Goal: Information Seeking & Learning: Learn about a topic

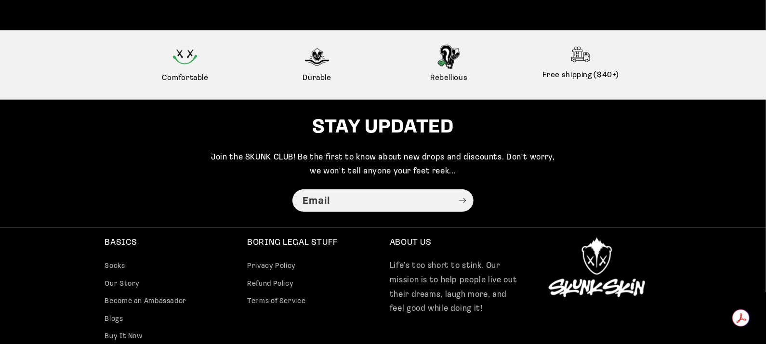
scroll to position [2431, 0]
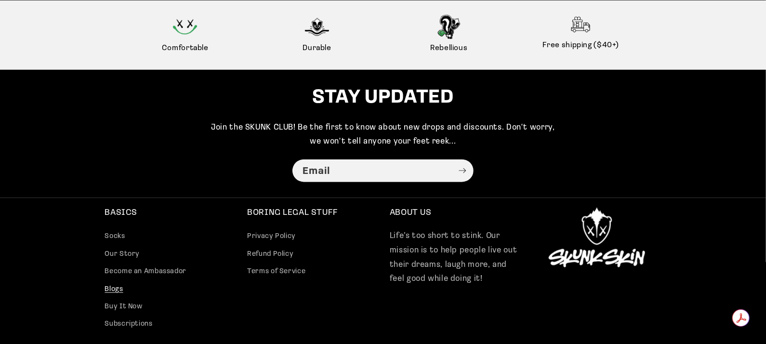
click at [112, 298] on link "Blogs" at bounding box center [114, 288] width 18 height 17
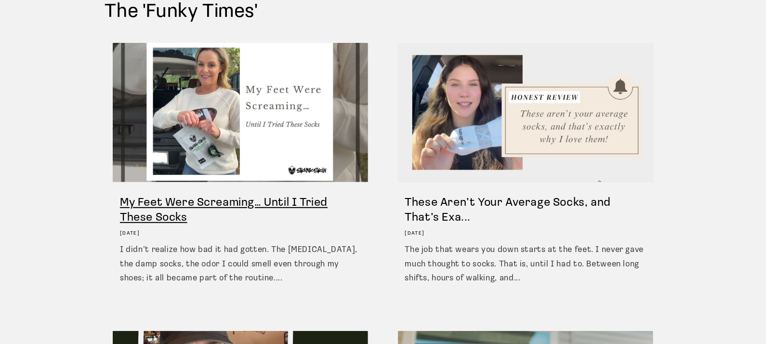
scroll to position [145, 0]
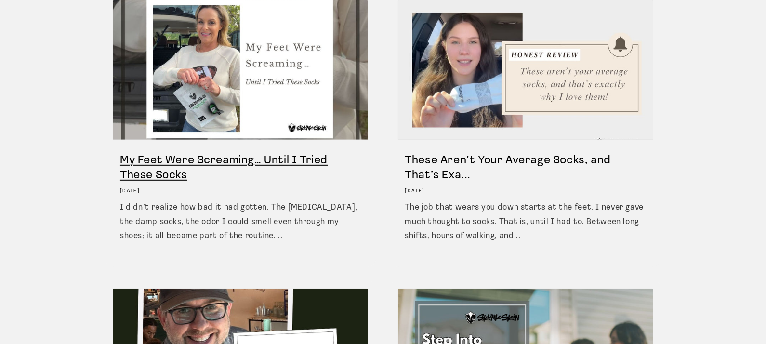
click at [291, 162] on link "My Feet Were Screaming… Until I Tried These Socks" at bounding box center [240, 168] width 241 height 30
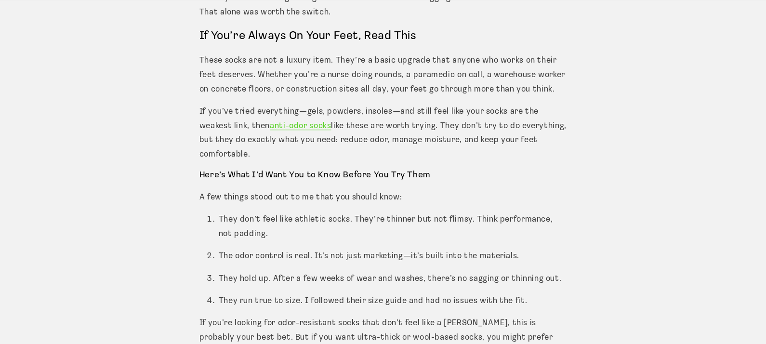
scroll to position [1397, 0]
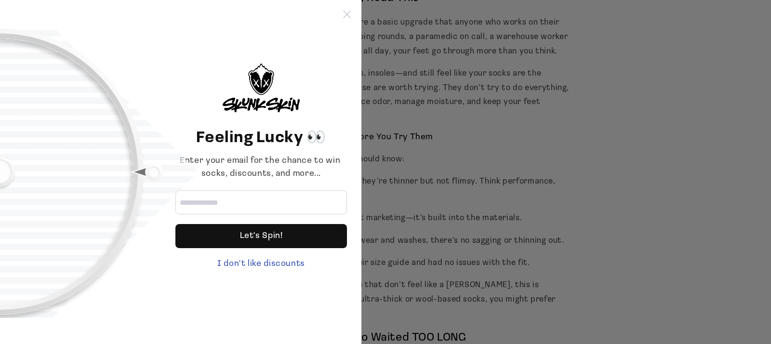
click at [349, 12] on icon at bounding box center [347, 15] width 8 height 8
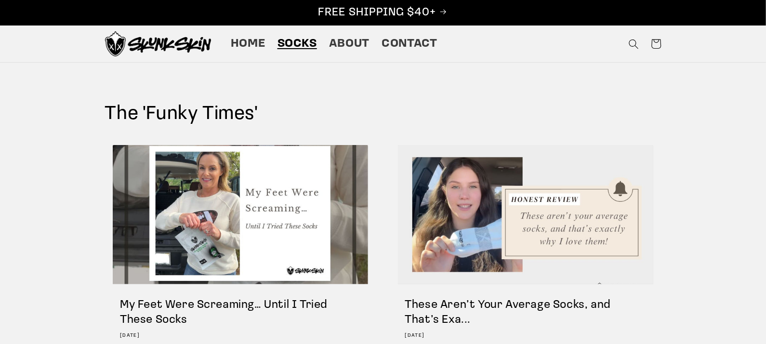
click at [290, 46] on span "Socks" at bounding box center [296, 44] width 39 height 15
